Goal: Register for event/course

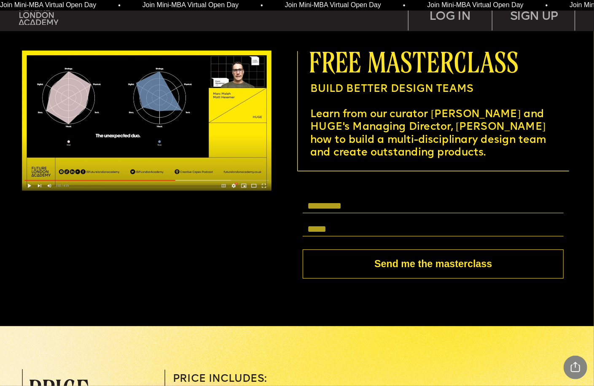
scroll to position [2275, 0]
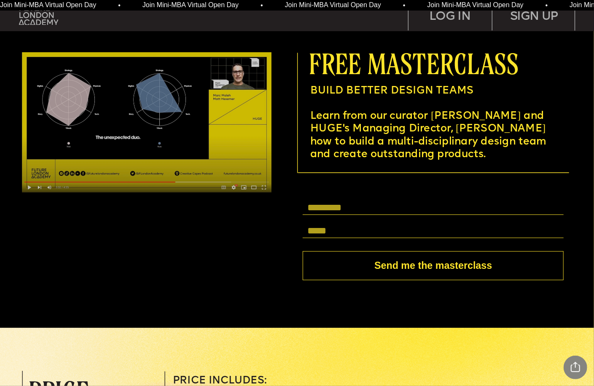
click at [83, 166] on img at bounding box center [147, 122] width 250 height 140
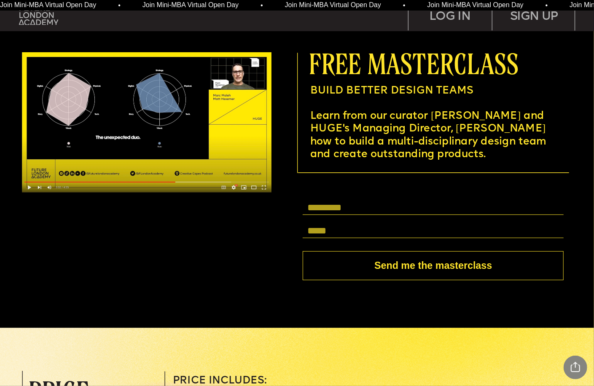
scroll to position [2414, 0]
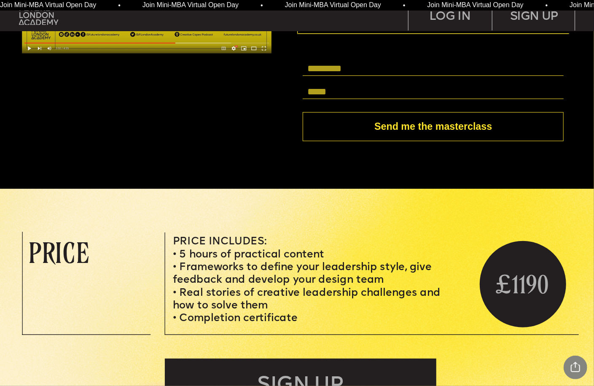
click at [30, 183] on div at bounding box center [297, 36] width 597 height 307
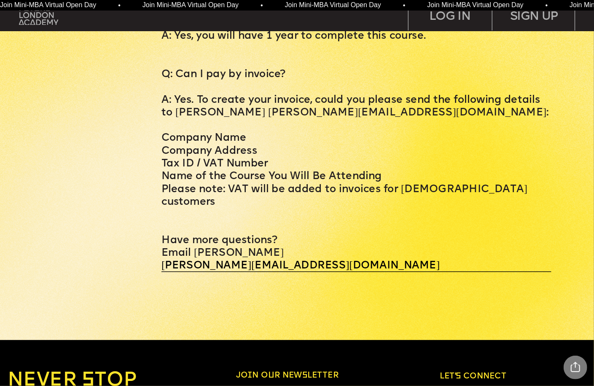
scroll to position [3438, 0]
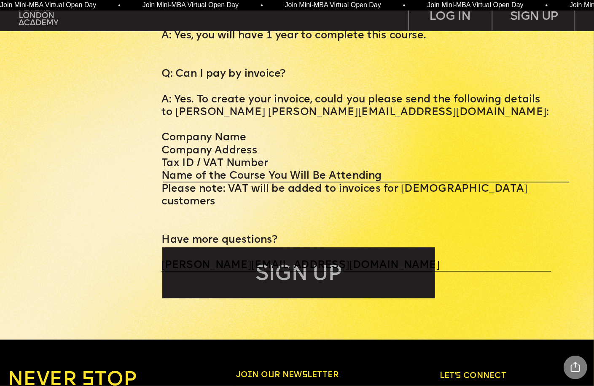
drag, startPoint x: 255, startPoint y: 100, endPoint x: 105, endPoint y: 125, distance: 151.7
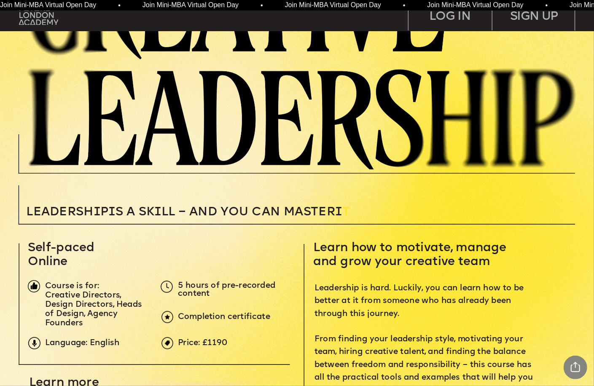
scroll to position [0, 0]
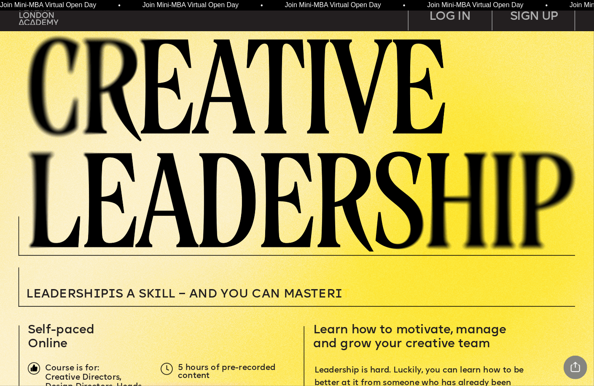
click at [189, 4] on span "Join Mini-MBA Virtual Open Day • Join Mini-MBA Virtual Open Day • Join Mini-MBA…" at bounding box center [313, 5] width 712 height 7
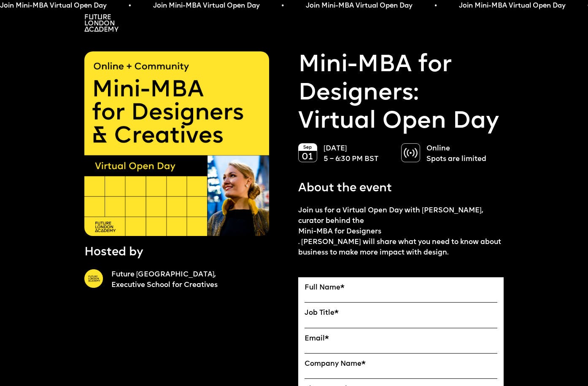
click at [91, 22] on img at bounding box center [101, 22] width 34 height 17
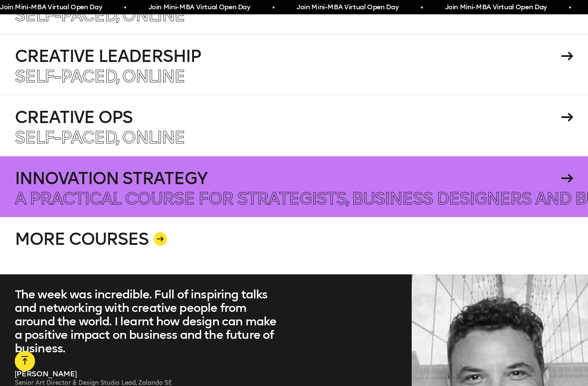
scroll to position [1574, 0]
click at [143, 174] on h4 "Innovation Strategy" at bounding box center [286, 177] width 543 height 17
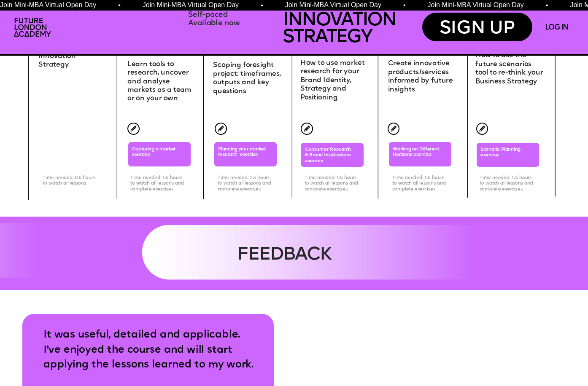
scroll to position [2654, 0]
